Goal: Information Seeking & Learning: Learn about a topic

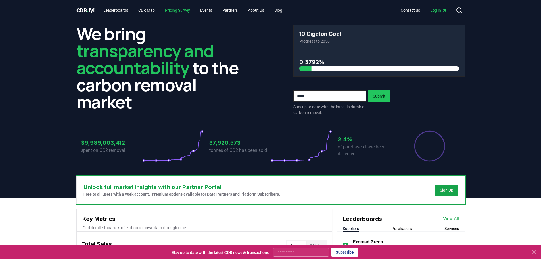
click at [192, 11] on link "Pricing Survey" at bounding box center [177, 10] width 34 height 10
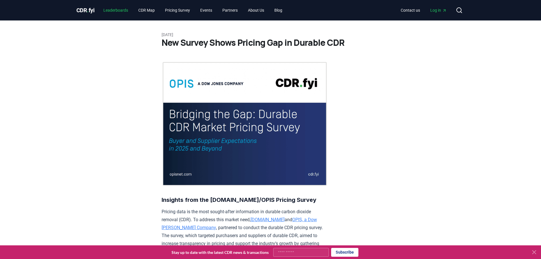
click at [113, 11] on link "Leaderboards" at bounding box center [116, 10] width 34 height 10
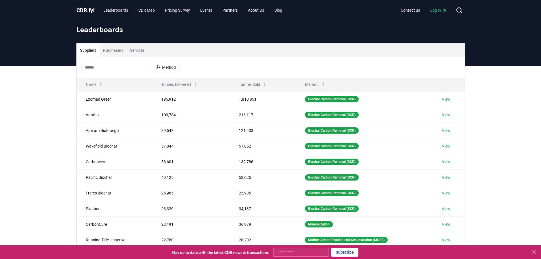
click at [121, 53] on button "Purchasers" at bounding box center [113, 50] width 27 height 14
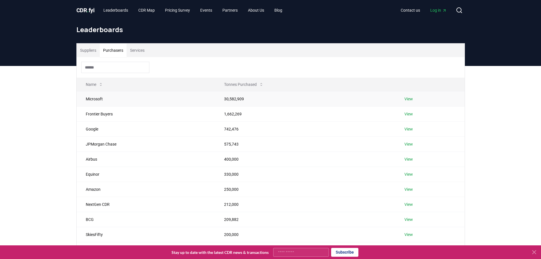
click at [407, 98] on link "View" at bounding box center [408, 99] width 9 height 6
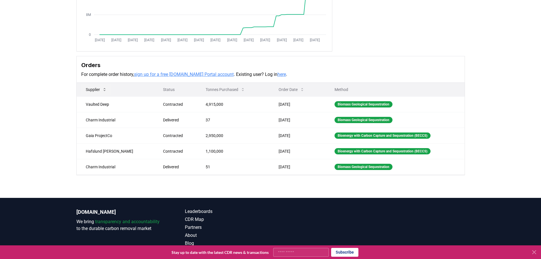
scroll to position [113, 0]
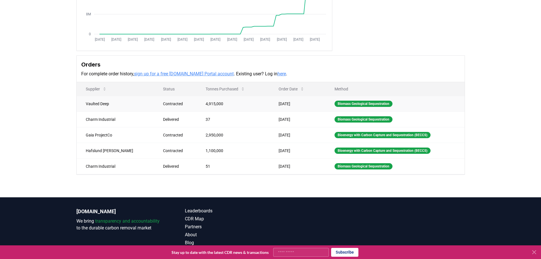
click at [269, 105] on td "[DATE]" at bounding box center [297, 104] width 56 height 16
click at [103, 104] on td "Vaulted Deep" at bounding box center [115, 104] width 77 height 16
click at [334, 102] on div "Biomass Geological Sequestration" at bounding box center [363, 103] width 58 height 6
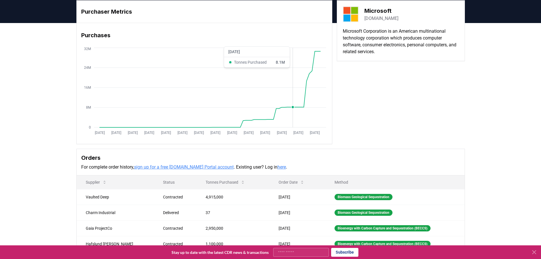
scroll to position [0, 0]
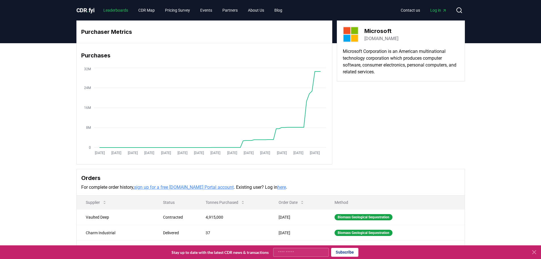
click at [114, 9] on link "Leaderboards" at bounding box center [116, 10] width 34 height 10
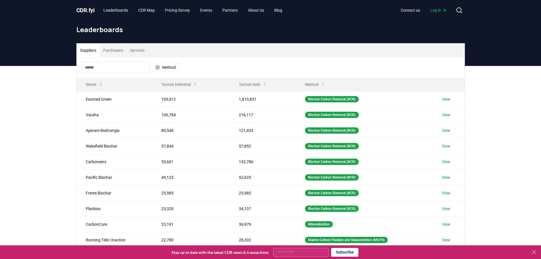
click at [87, 12] on span "CDR . fyi" at bounding box center [85, 10] width 18 height 7
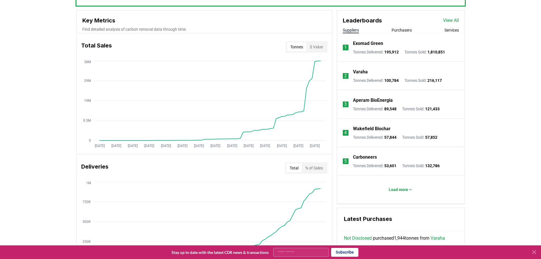
scroll to position [198, 0]
click at [323, 50] on button "$ Value" at bounding box center [316, 46] width 20 height 9
click at [293, 46] on button "Tonnes" at bounding box center [297, 46] width 20 height 9
click at [306, 45] on button "$ Value" at bounding box center [316, 46] width 20 height 9
click at [294, 46] on button "Tonnes" at bounding box center [297, 46] width 20 height 9
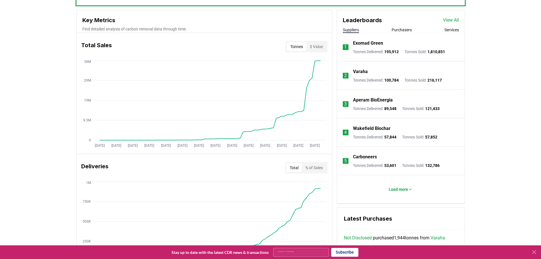
click at [320, 46] on button "$ Value" at bounding box center [316, 46] width 20 height 9
click at [402, 30] on button "Purchasers" at bounding box center [401, 30] width 20 height 6
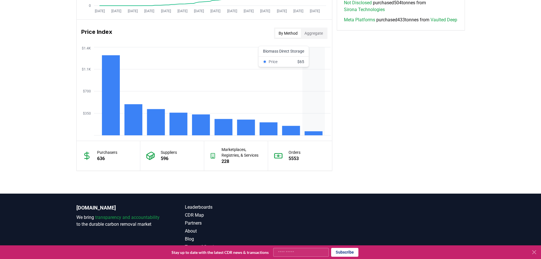
scroll to position [454, 0]
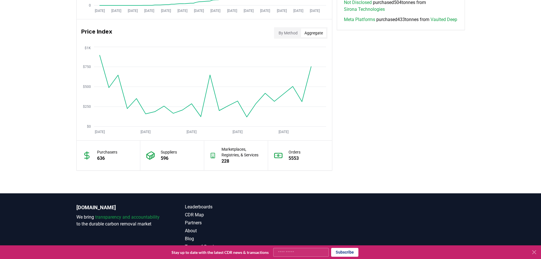
click at [312, 34] on button "Aggregate" at bounding box center [313, 32] width 25 height 9
click at [291, 34] on button "By Method" at bounding box center [288, 32] width 26 height 9
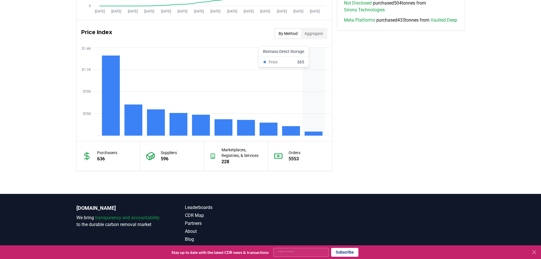
scroll to position [454, 0]
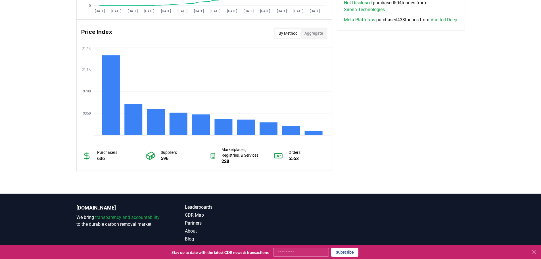
click at [312, 33] on button "Aggregate" at bounding box center [313, 33] width 25 height 9
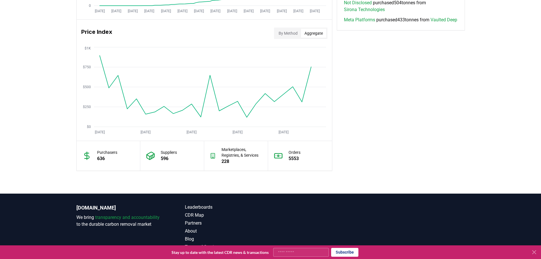
click at [287, 33] on button "By Method" at bounding box center [288, 33] width 26 height 9
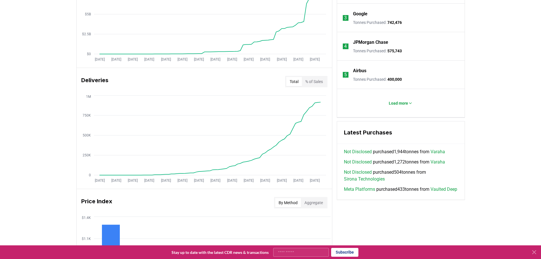
scroll to position [284, 0]
click at [375, 192] on link "Meta Platforms" at bounding box center [359, 189] width 31 height 7
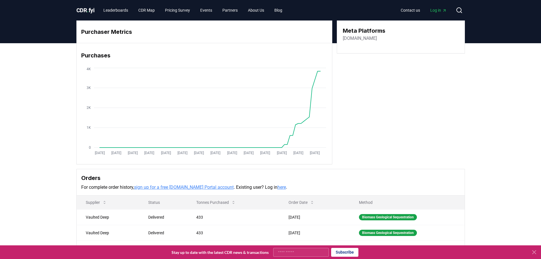
click at [78, 9] on span "CDR . fyi" at bounding box center [85, 10] width 18 height 7
